Goal: Navigation & Orientation: Find specific page/section

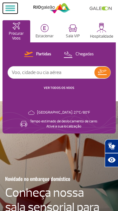
click at [7, 10] on span at bounding box center [10, 10] width 10 height 1
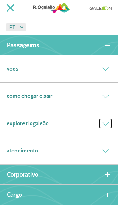
click at [106, 122] on icon at bounding box center [106, 123] width 7 height 3
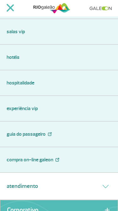
scroll to position [234, 0]
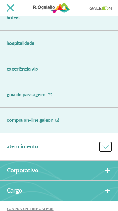
click at [104, 148] on button at bounding box center [106, 146] width 12 height 9
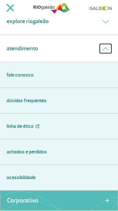
scroll to position [0, 0]
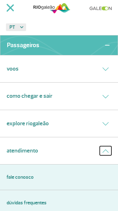
click at [106, 149] on icon at bounding box center [106, 150] width 7 height 3
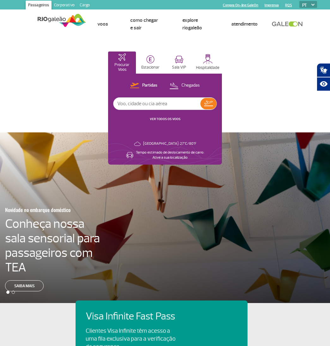
click at [63, 6] on link "Corporativo" at bounding box center [64, 6] width 26 height 10
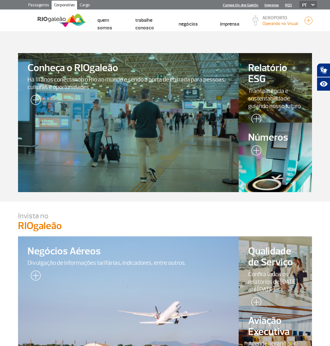
click at [286, 41] on section "Conheça o RIOgaleão Há 11 anos conectando o Rio ao mundo e sendo a porta de ent…" at bounding box center [165, 116] width 330 height 170
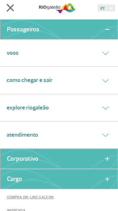
click at [36, 157] on link "Corporativo" at bounding box center [23, 158] width 32 height 4
